Goal: Complete application form

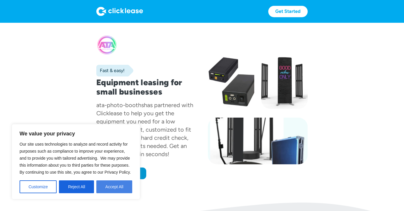
click at [114, 187] on button "Accept All" at bounding box center [114, 186] width 36 height 13
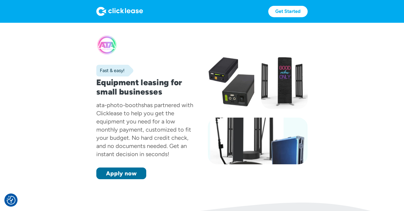
click at [134, 168] on link "Apply now" at bounding box center [121, 174] width 50 height 12
